Goal: Task Accomplishment & Management: Manage account settings

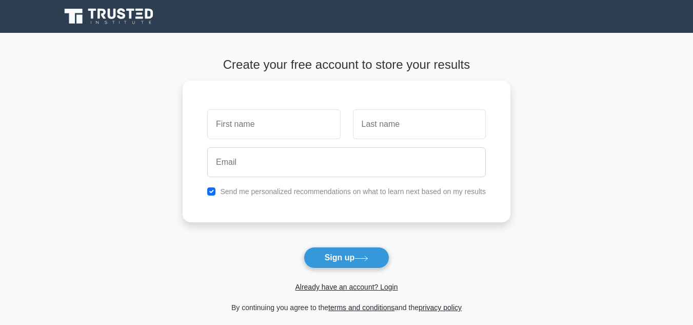
click at [326, 285] on link "Already have an account? Login" at bounding box center [346, 287] width 103 height 8
click at [341, 285] on link "Already have an account? Login" at bounding box center [346, 287] width 103 height 8
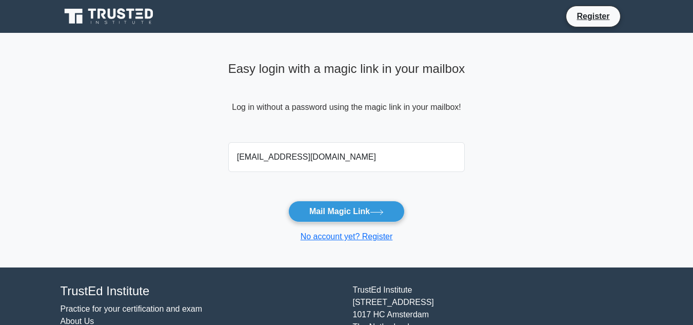
type input "[EMAIL_ADDRESS][DOMAIN_NAME]"
click at [288, 201] on button "Mail Magic Link" at bounding box center [346, 212] width 117 height 22
click at [325, 208] on button "Mail Magic Link" at bounding box center [346, 212] width 117 height 22
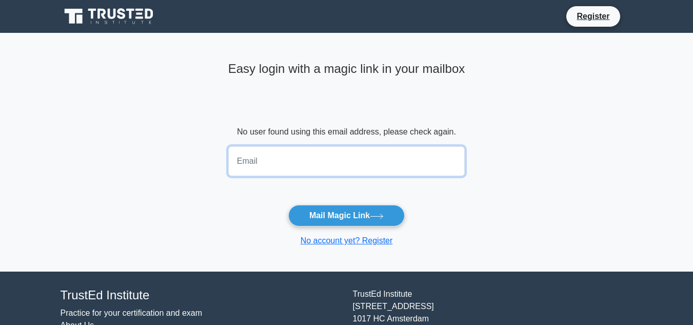
click at [371, 157] on input "email" at bounding box center [346, 161] width 237 height 30
type input "pendakatjipu@gmail.com"
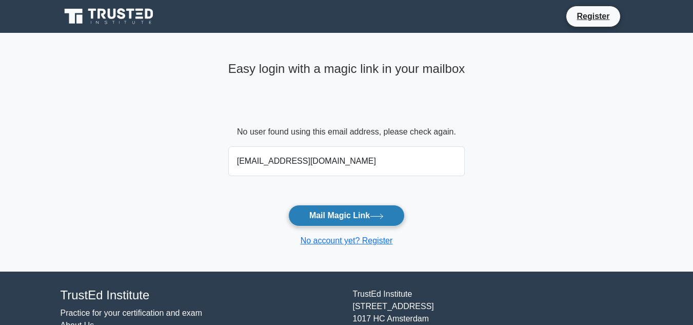
click at [358, 210] on button "Mail Magic Link" at bounding box center [346, 216] width 117 height 22
